Goal: Information Seeking & Learning: Find contact information

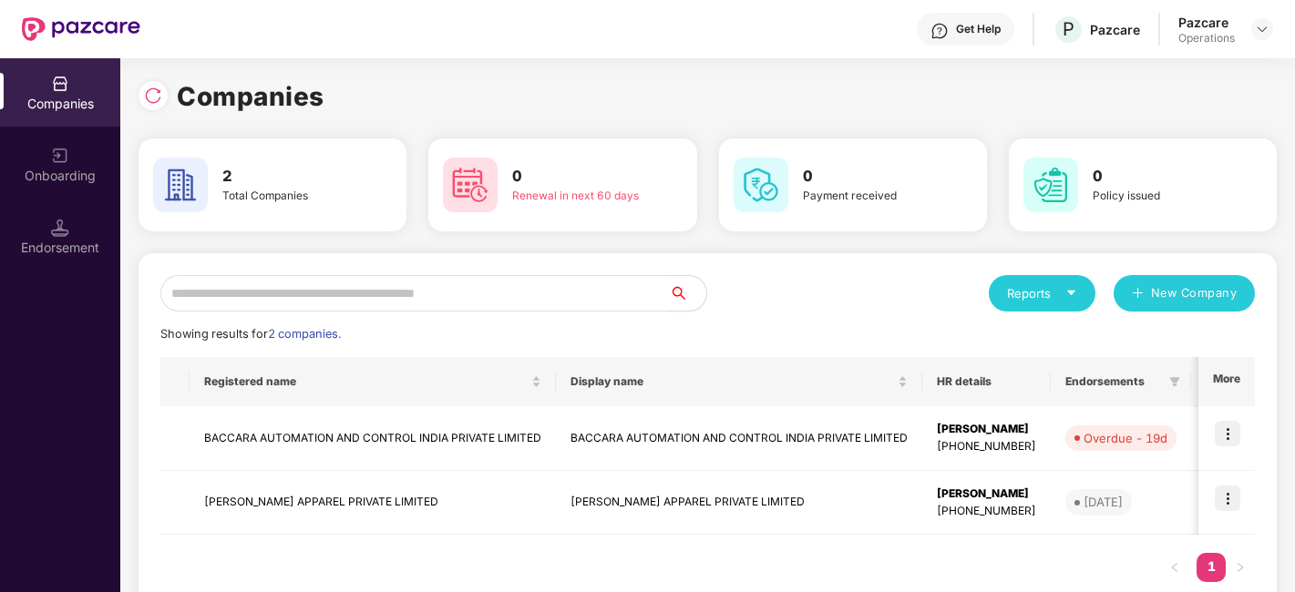
scroll to position [0, 1]
click at [289, 489] on td "[PERSON_NAME] APPAREL PRIVATE LIMITED" at bounding box center [373, 503] width 366 height 65
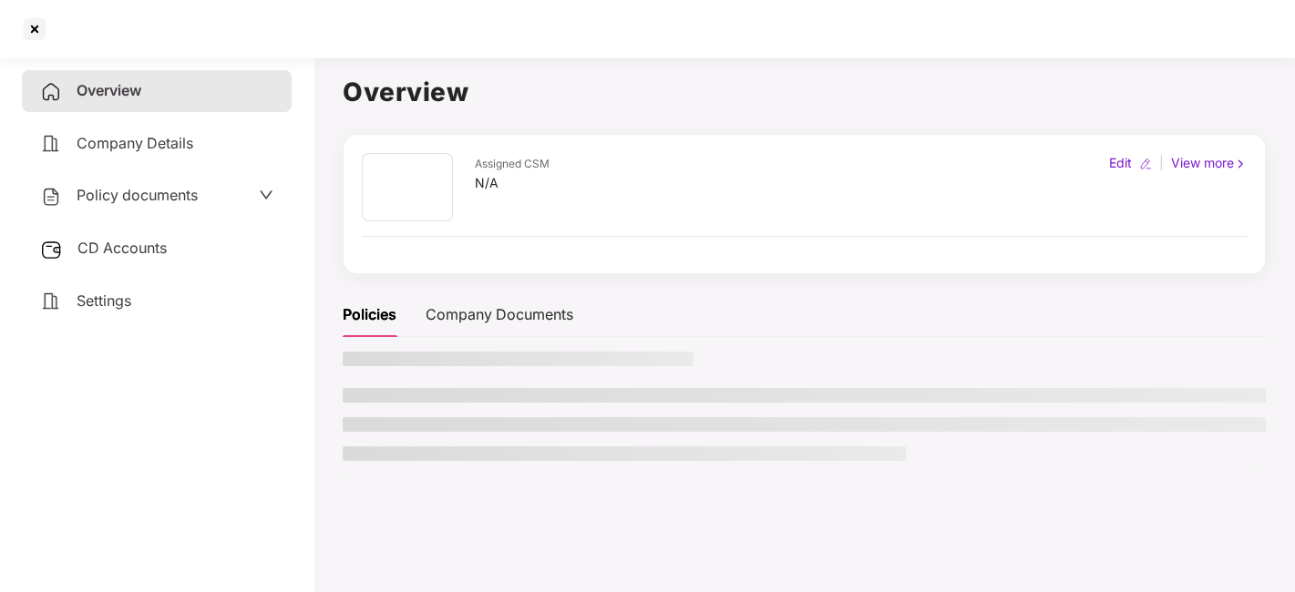
scroll to position [0, 0]
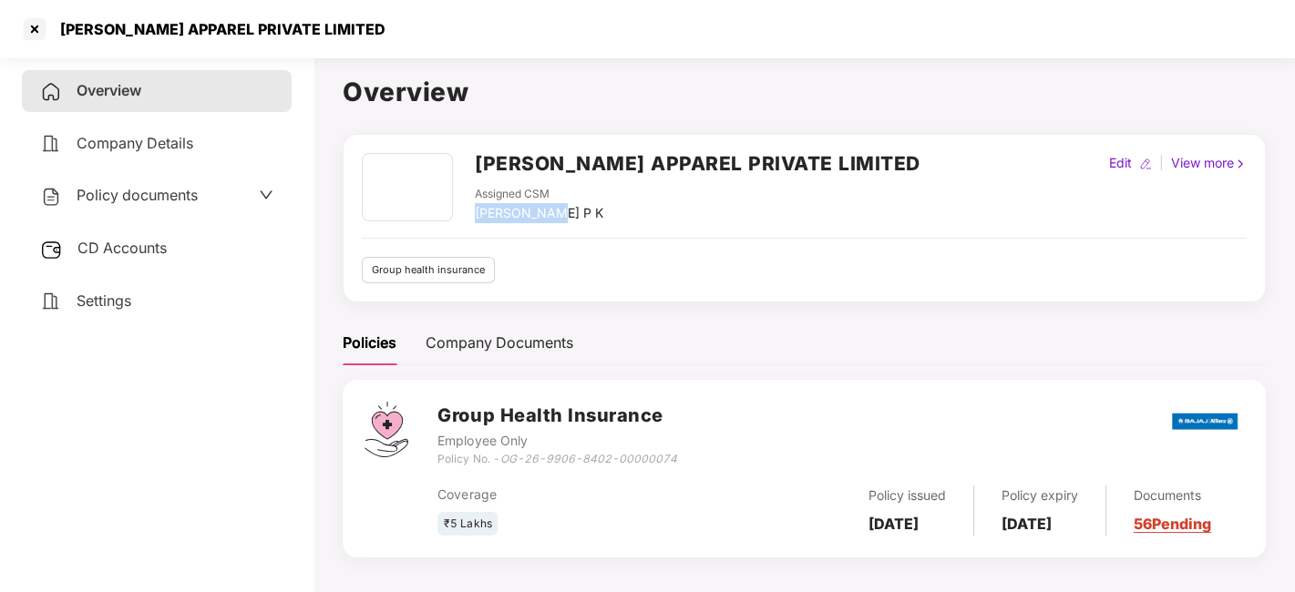
drag, startPoint x: 475, startPoint y: 211, endPoint x: 606, endPoint y: 215, distance: 131.3
click at [606, 215] on div "Assigned CSM [PERSON_NAME] P K" at bounding box center [698, 204] width 446 height 37
copy div "[PERSON_NAME] P K"
click at [1174, 290] on div "[PERSON_NAME] APPAREL PRIVATE LIMITED Assigned CSM [PERSON_NAME] P K Edit | Vie…" at bounding box center [804, 218] width 923 height 169
click at [29, 25] on div at bounding box center [34, 29] width 29 height 29
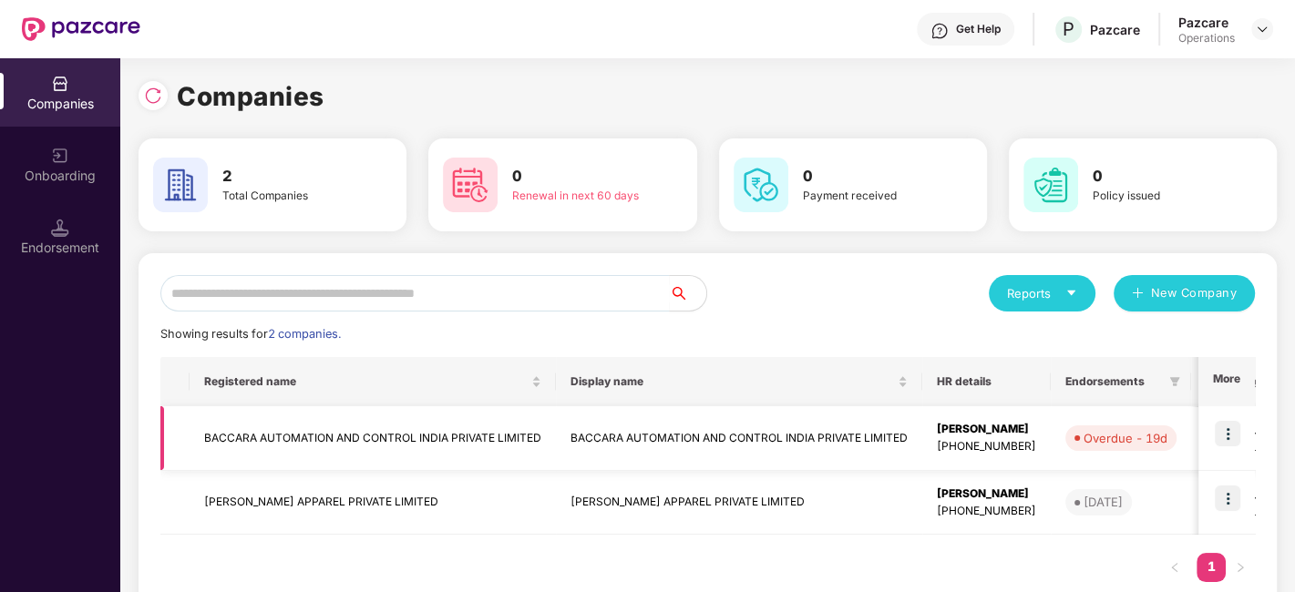
click at [248, 430] on td "BACCARA AUTOMATION AND CONTROL INDIA PRIVATE LIMITED" at bounding box center [373, 438] width 366 height 65
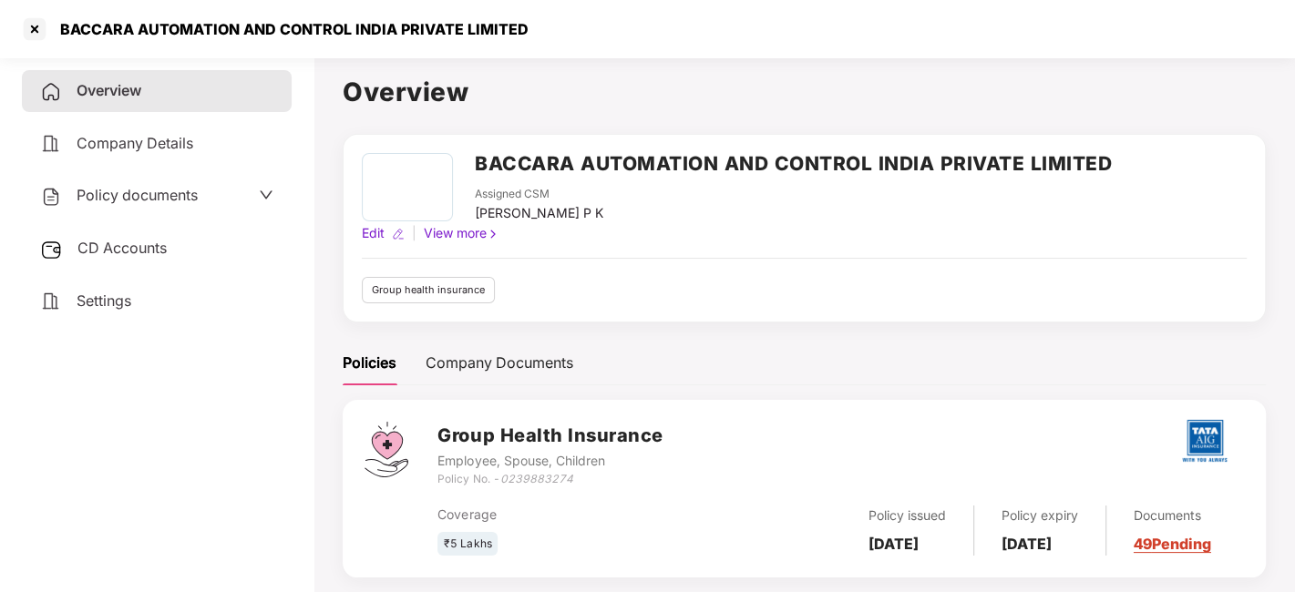
click at [161, 205] on div "Policy documents" at bounding box center [119, 196] width 158 height 24
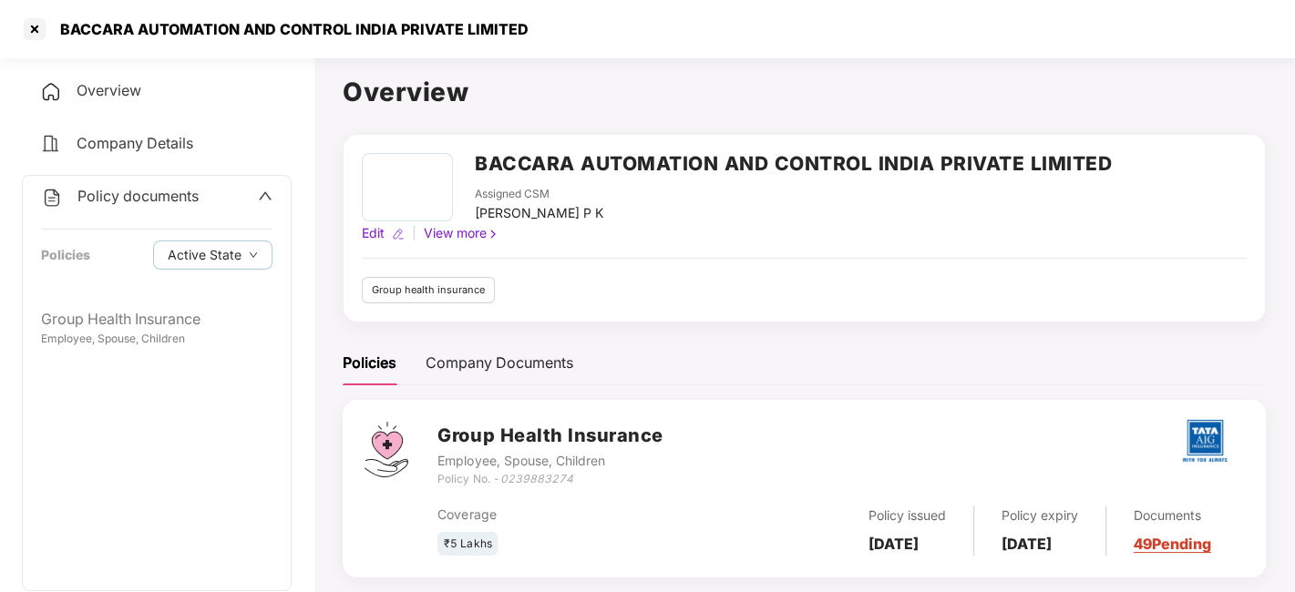
click at [89, 542] on div "Group Health Insurance Employee, Spouse, Children" at bounding box center [157, 445] width 268 height 292
drag, startPoint x: 473, startPoint y: 210, endPoint x: 588, endPoint y: 219, distance: 115.2
click at [588, 219] on div "BACCARA AUTOMATION AND CONTROL INDIA PRIVATE LIMITED Assigned CSM [PERSON_NAME]…" at bounding box center [737, 188] width 750 height 70
copy div "[PERSON_NAME] P K"
click at [36, 31] on div at bounding box center [34, 29] width 29 height 29
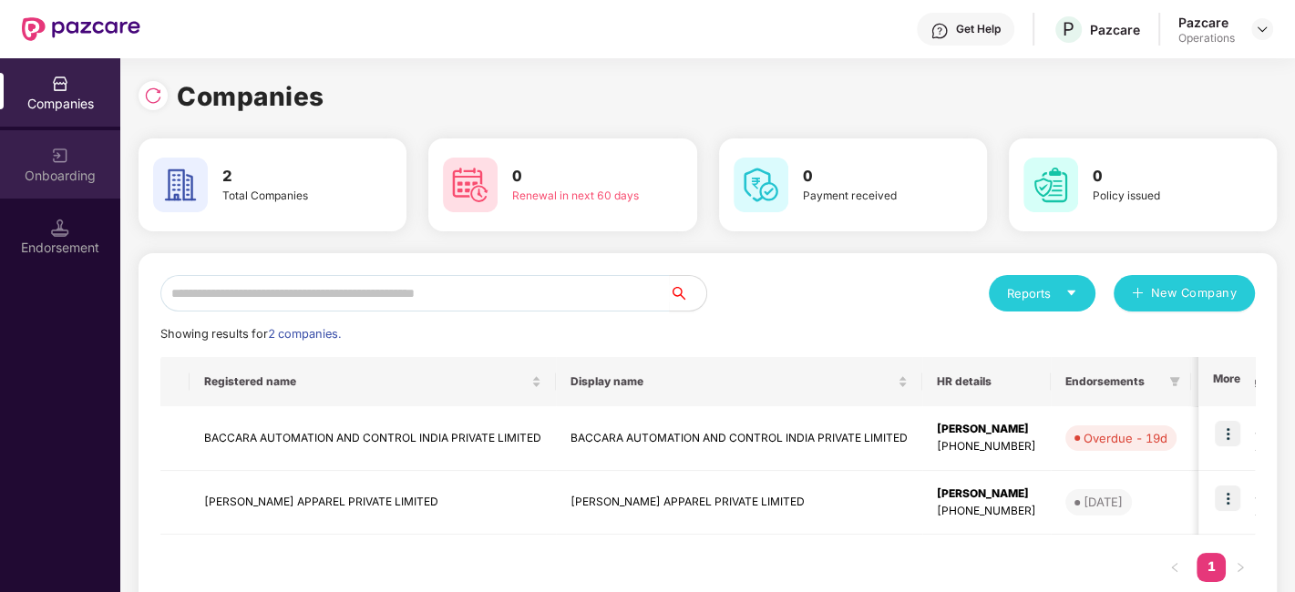
click at [80, 150] on div "Onboarding" at bounding box center [60, 164] width 120 height 68
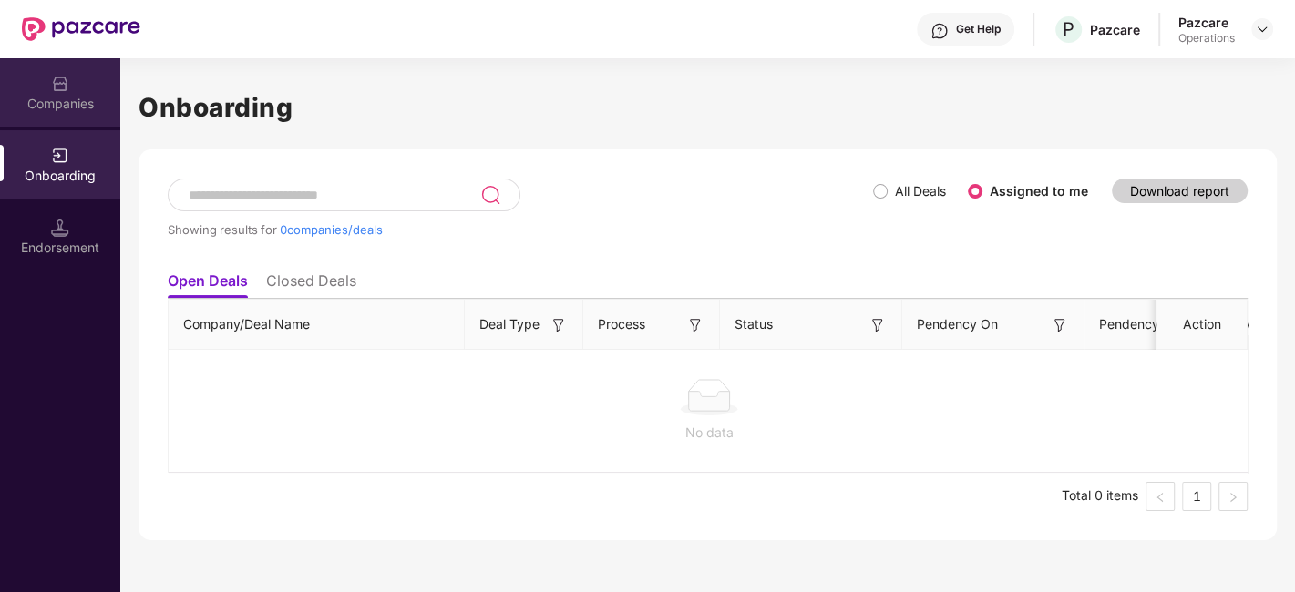
click at [48, 104] on div "Companies" at bounding box center [60, 104] width 120 height 18
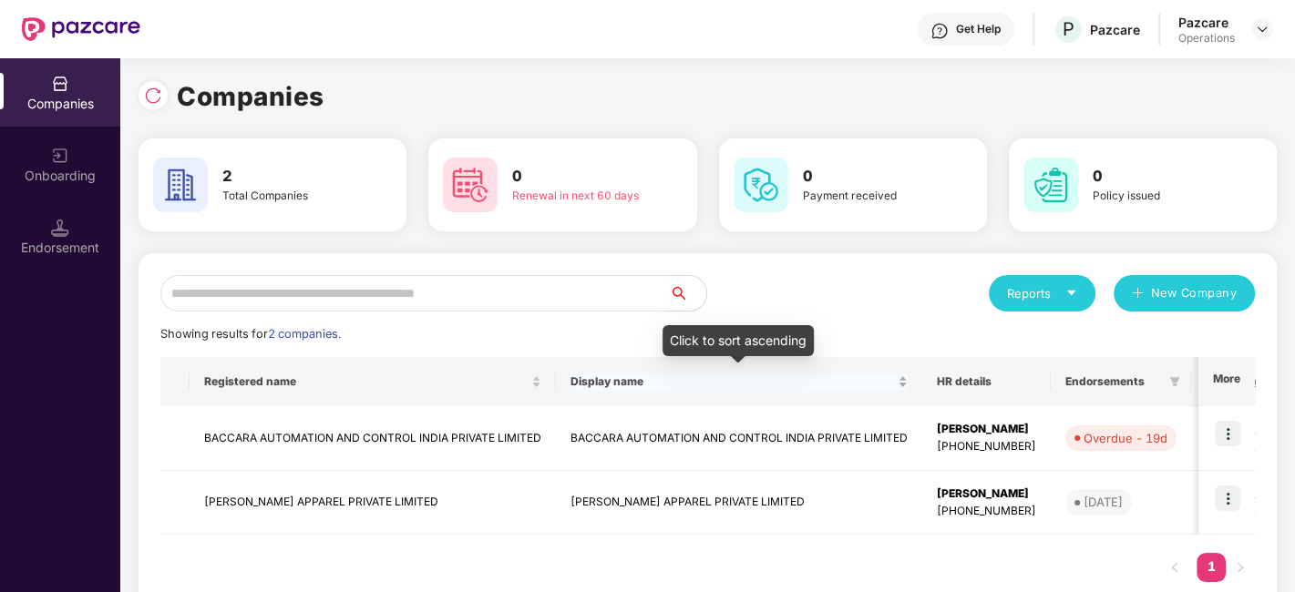
scroll to position [44, 0]
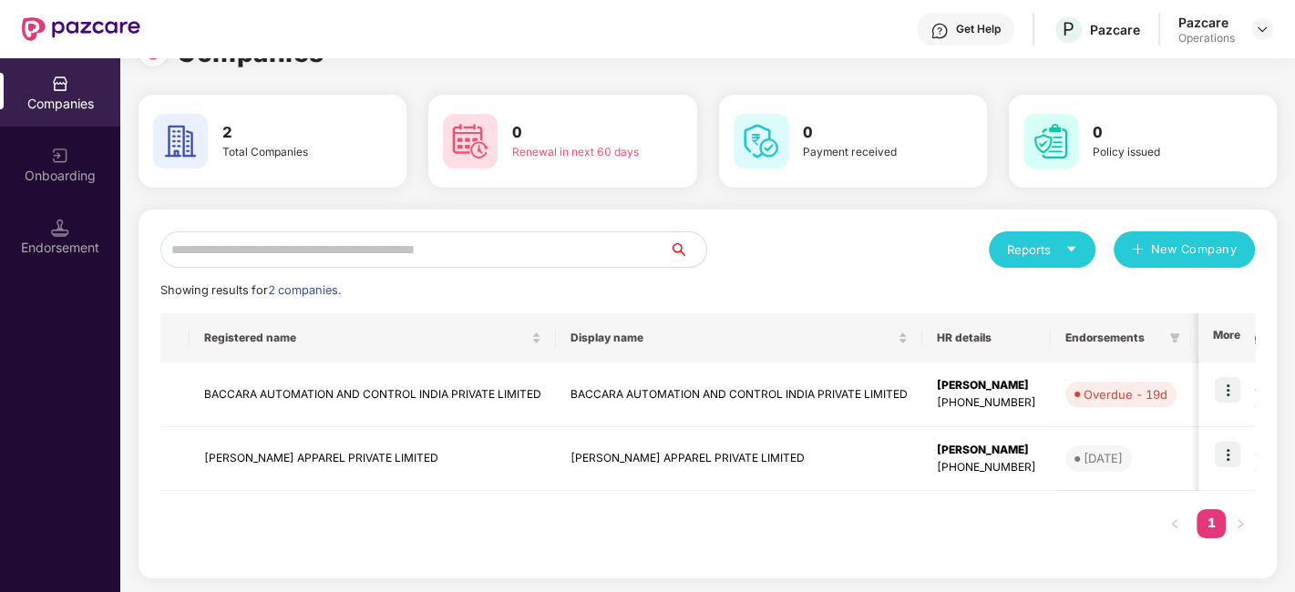
click at [234, 150] on div "Total Companies" at bounding box center [288, 152] width 133 height 17
click at [87, 167] on div "Onboarding" at bounding box center [60, 176] width 120 height 18
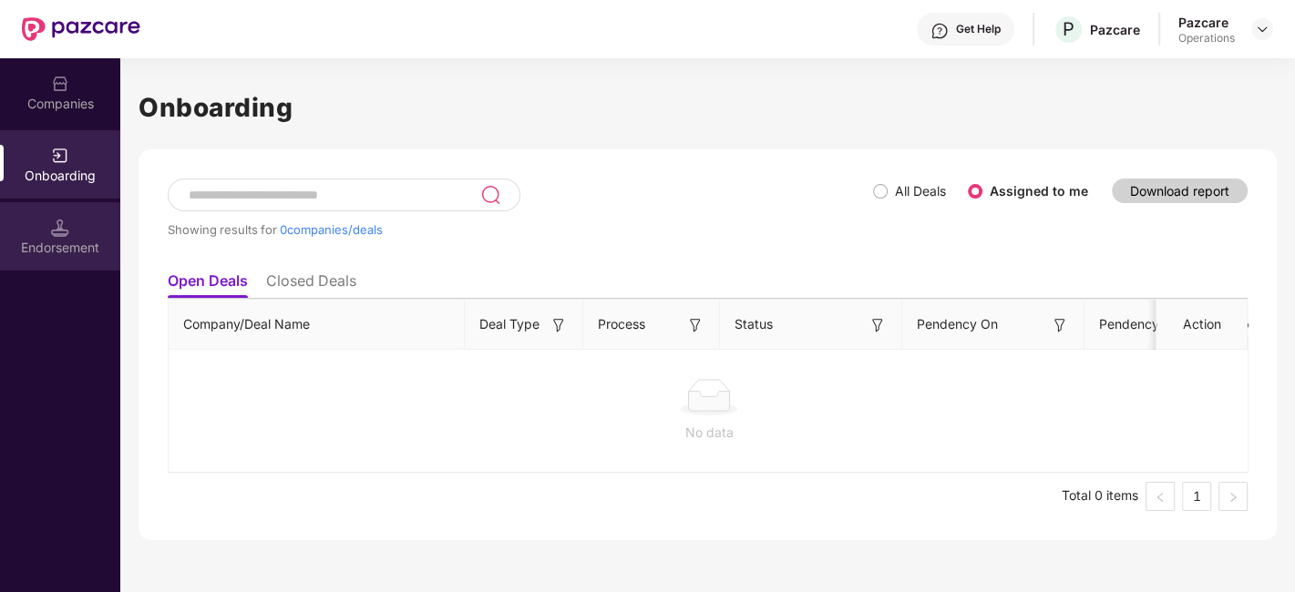
click at [87, 229] on div "Endorsement" at bounding box center [60, 236] width 120 height 68
